Goal: Transaction & Acquisition: Obtain resource

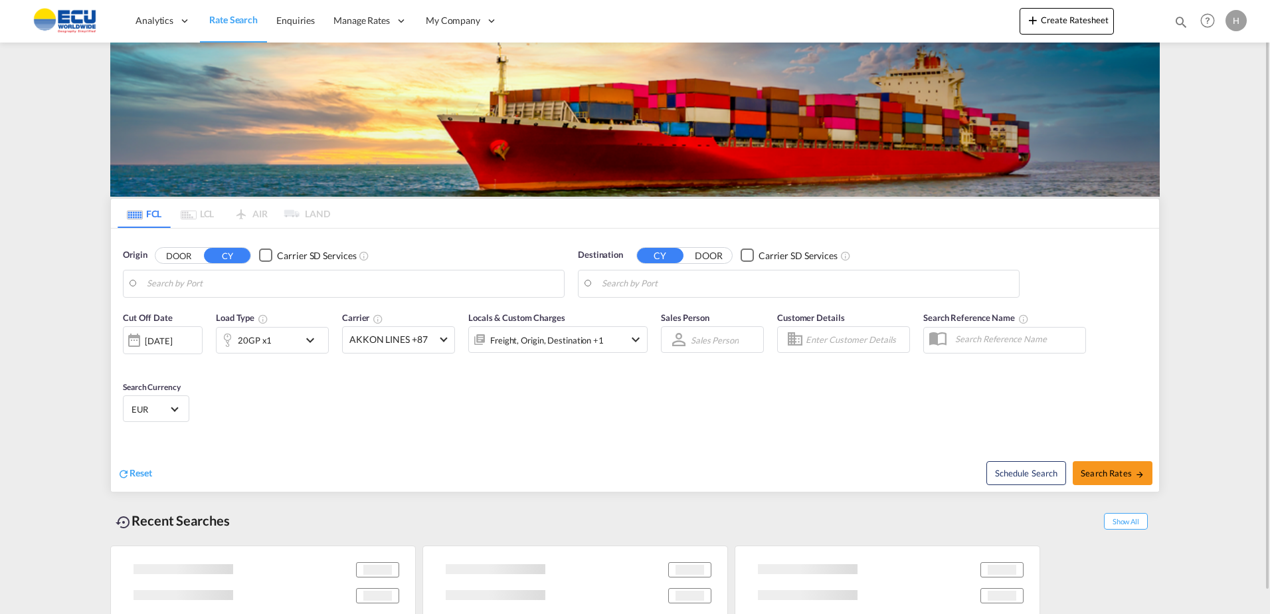
type input "[GEOGRAPHIC_DATA], BEANR"
type input "Ho Chi Minh City ([GEOGRAPHIC_DATA]), VNSGN"
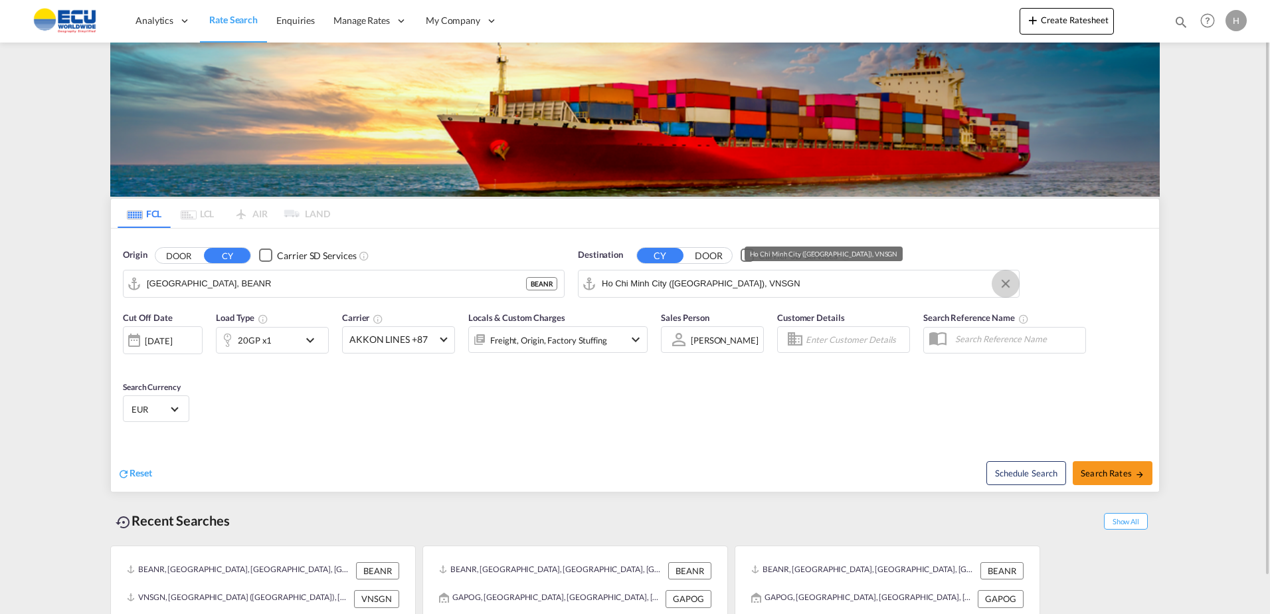
click at [1011, 287] on button "Clear Input" at bounding box center [1006, 284] width 20 height 20
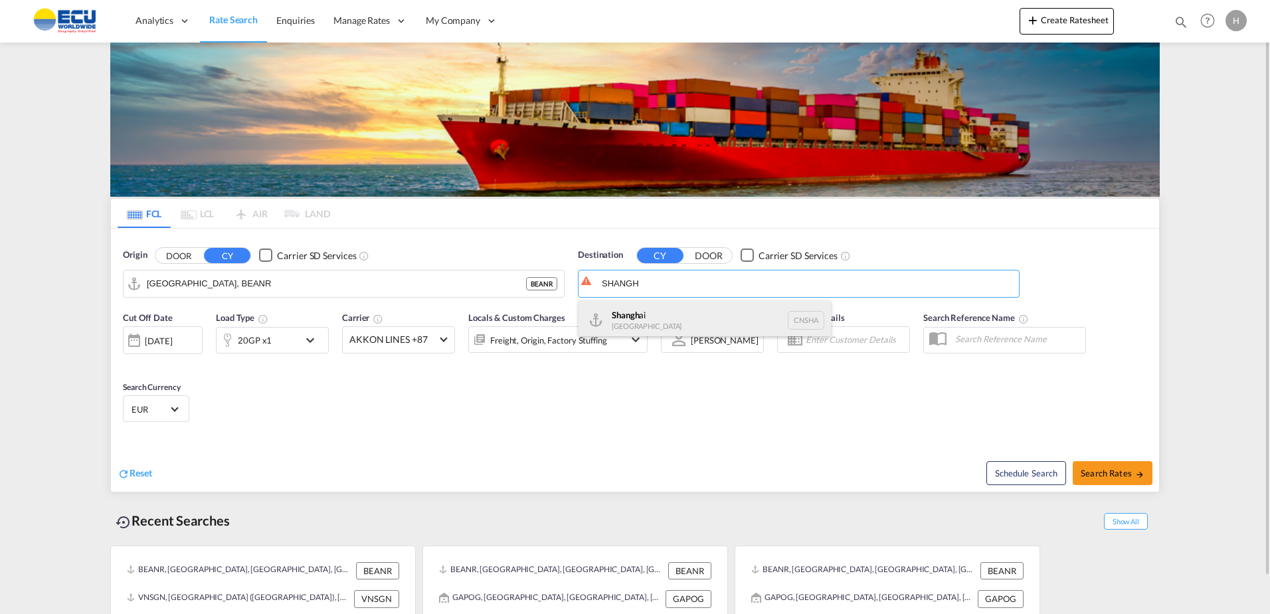
click at [621, 315] on div "Shangh ai China [GEOGRAPHIC_DATA]" at bounding box center [705, 320] width 252 height 40
type input "[GEOGRAPHIC_DATA], [GEOGRAPHIC_DATA]"
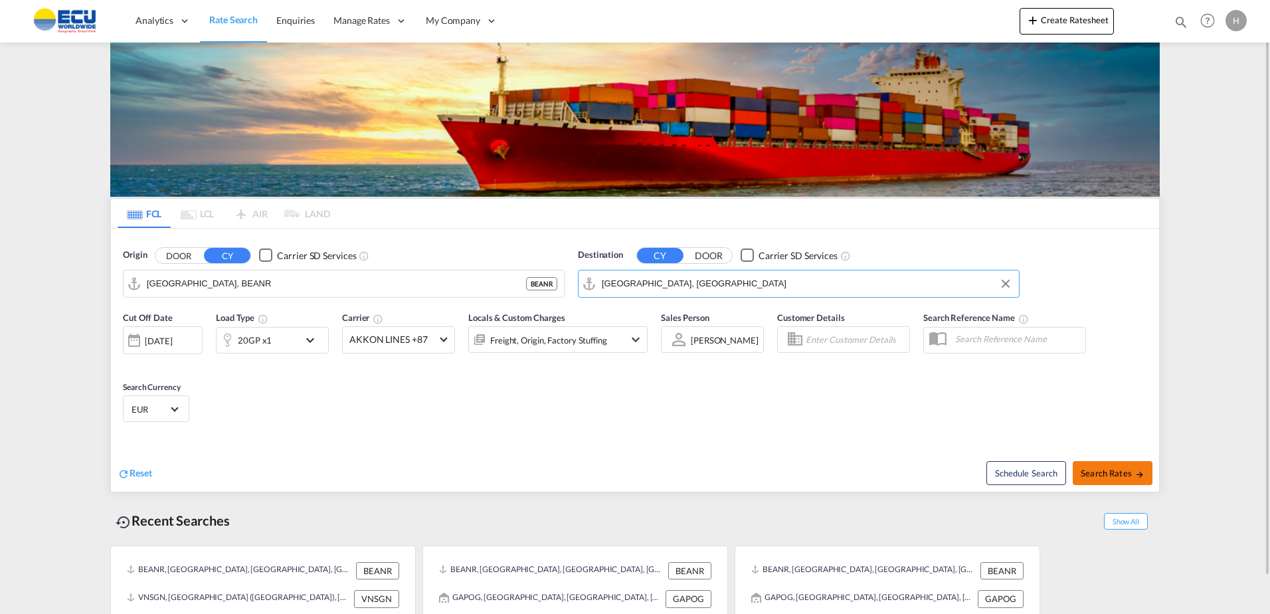
click at [1118, 483] on button "Search Rates" at bounding box center [1113, 473] width 80 height 24
type input "BEANR to CNSHA / [DATE]"
